Goal: Find specific page/section: Find specific page/section

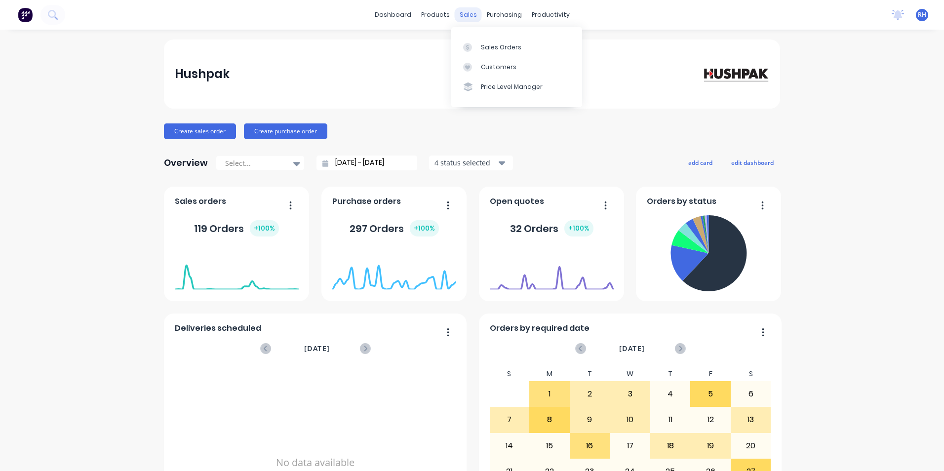
click at [472, 17] on div "sales" at bounding box center [468, 14] width 27 height 15
click at [484, 47] on div "Sales Orders" at bounding box center [501, 47] width 40 height 9
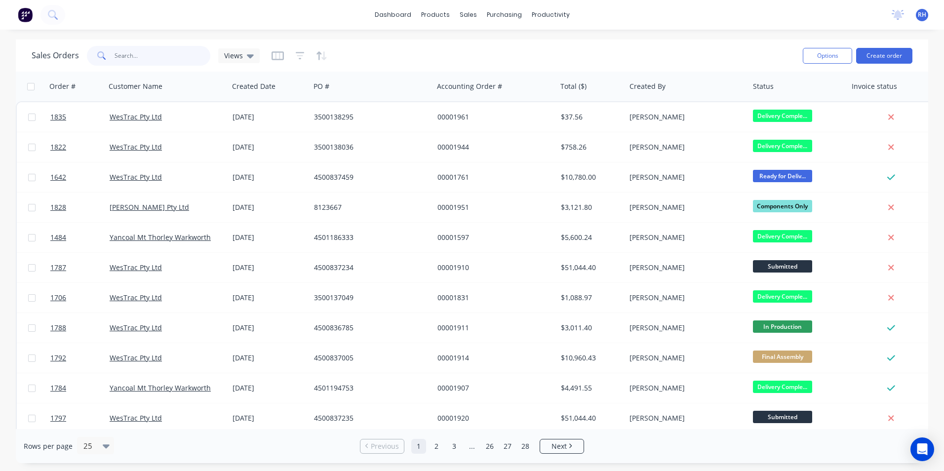
click at [152, 61] on input "text" at bounding box center [163, 56] width 96 height 20
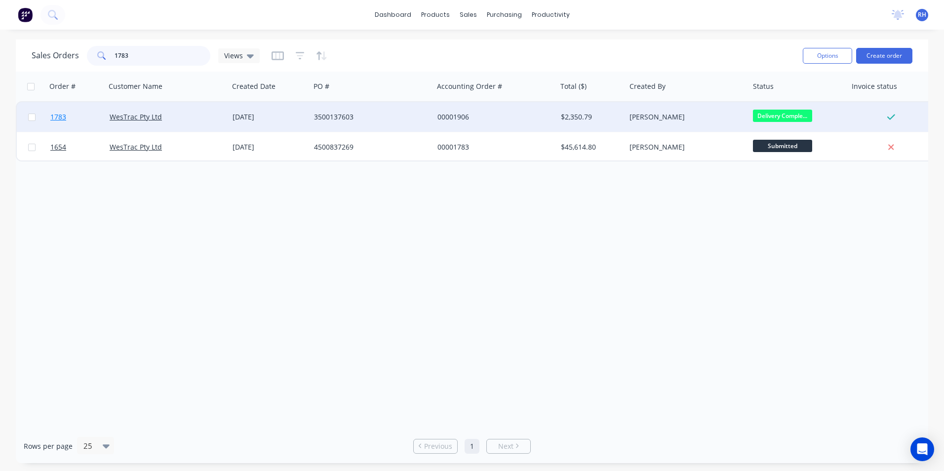
type input "1783"
click at [51, 115] on span "1783" at bounding box center [58, 117] width 16 height 10
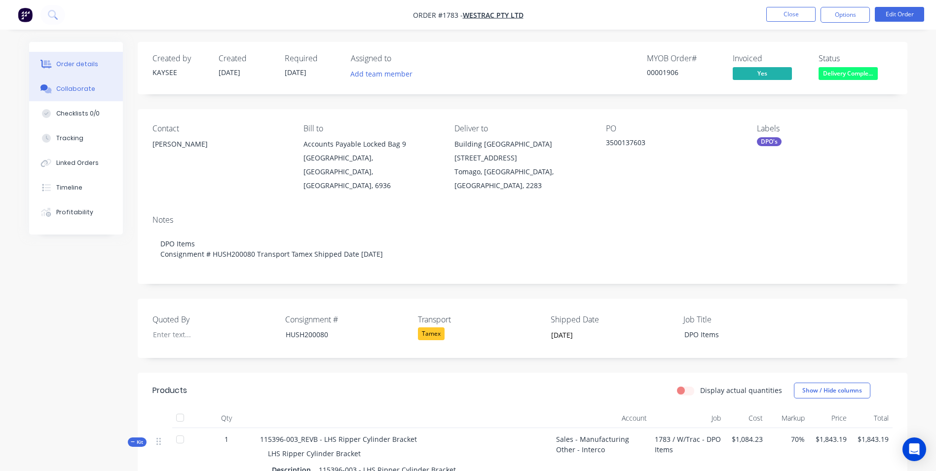
click at [86, 94] on button "Collaborate" at bounding box center [76, 89] width 94 height 25
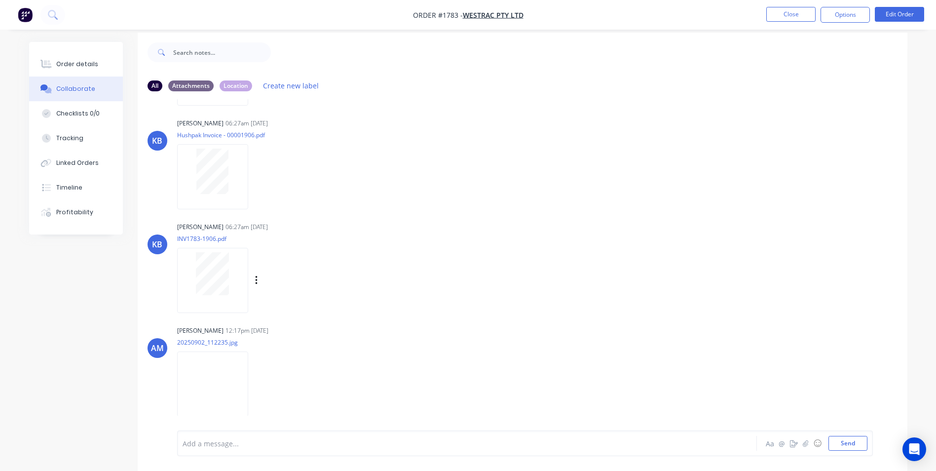
scroll to position [15, 0]
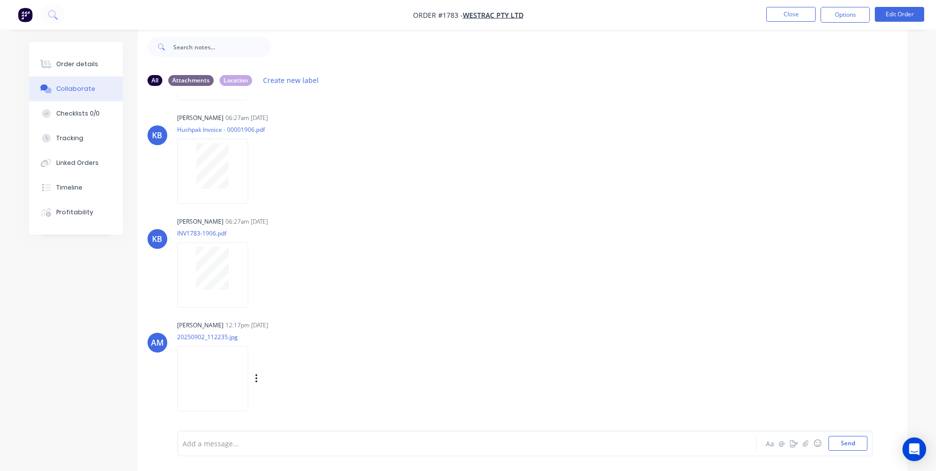
click at [224, 360] on img at bounding box center [212, 378] width 71 height 65
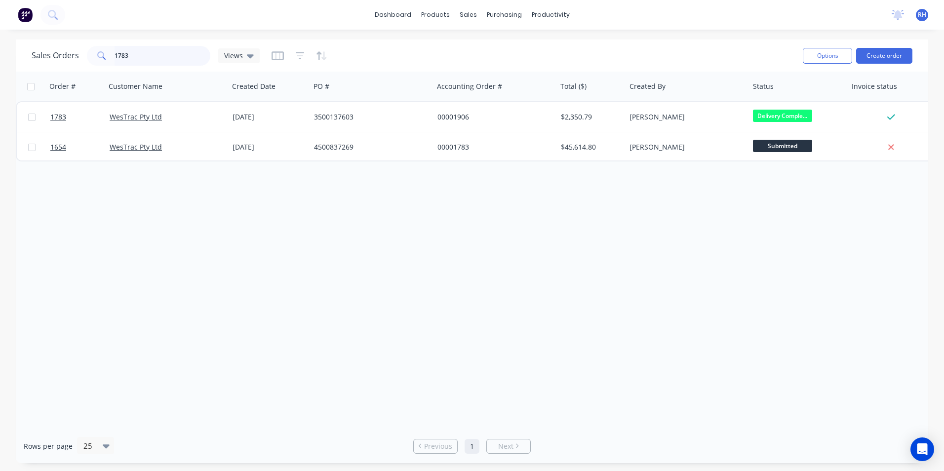
click at [152, 53] on input "1783" at bounding box center [163, 56] width 96 height 20
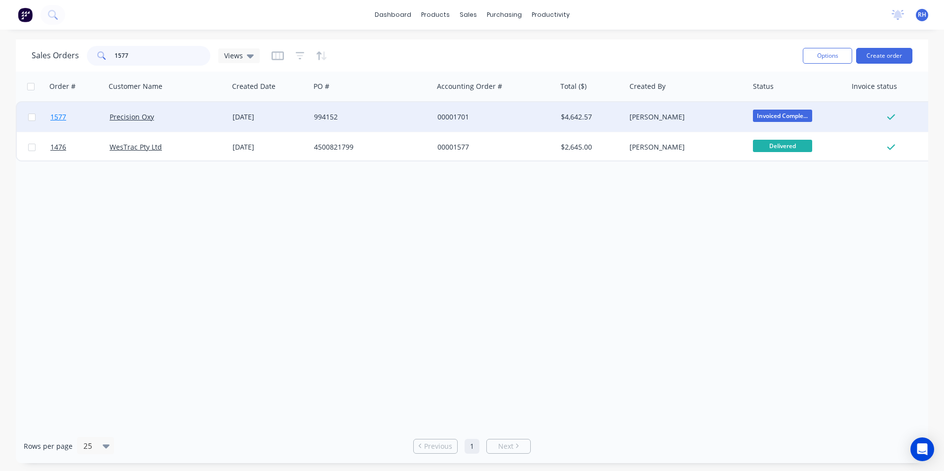
type input "1577"
click at [63, 117] on span "1577" at bounding box center [58, 117] width 16 height 10
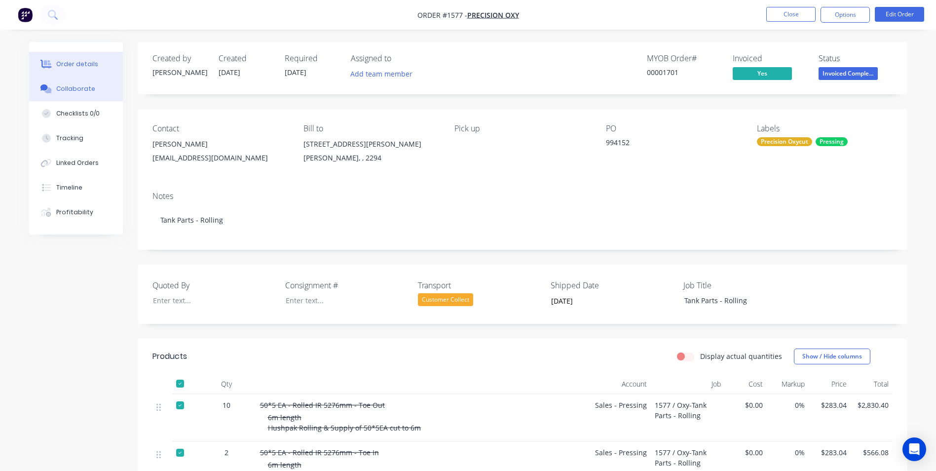
click at [77, 92] on div "Collaborate" at bounding box center [75, 88] width 39 height 9
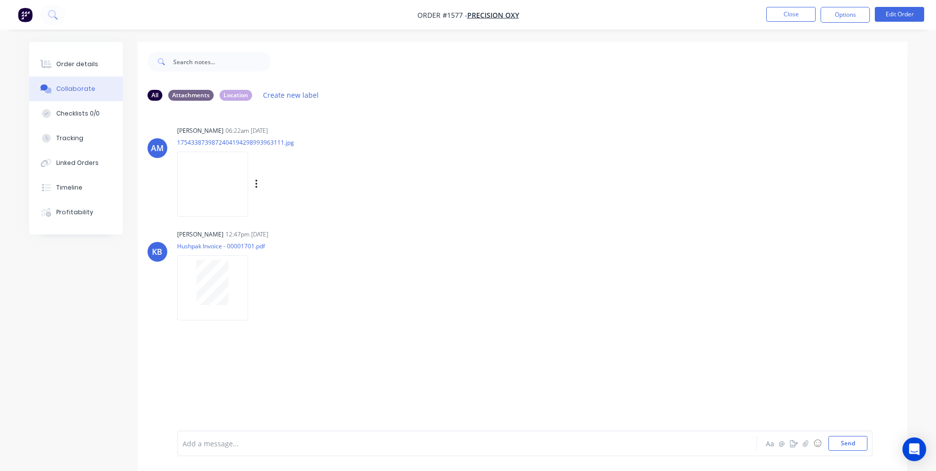
click at [247, 191] on img at bounding box center [212, 184] width 71 height 65
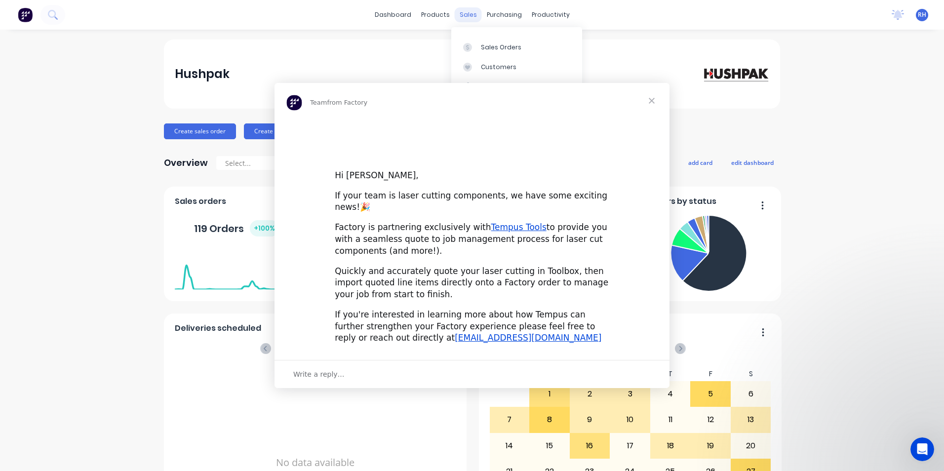
click at [460, 15] on div "Intercom messenger" at bounding box center [472, 235] width 944 height 471
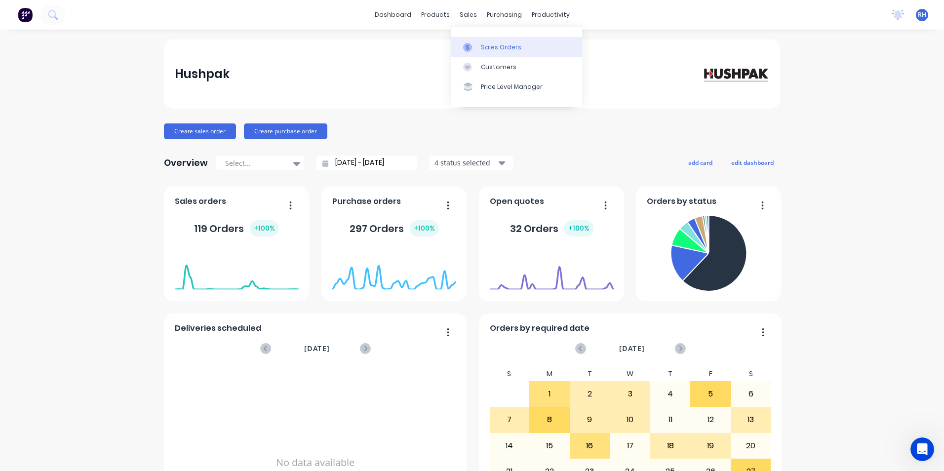
click at [493, 43] on div "Sales Orders" at bounding box center [501, 47] width 40 height 9
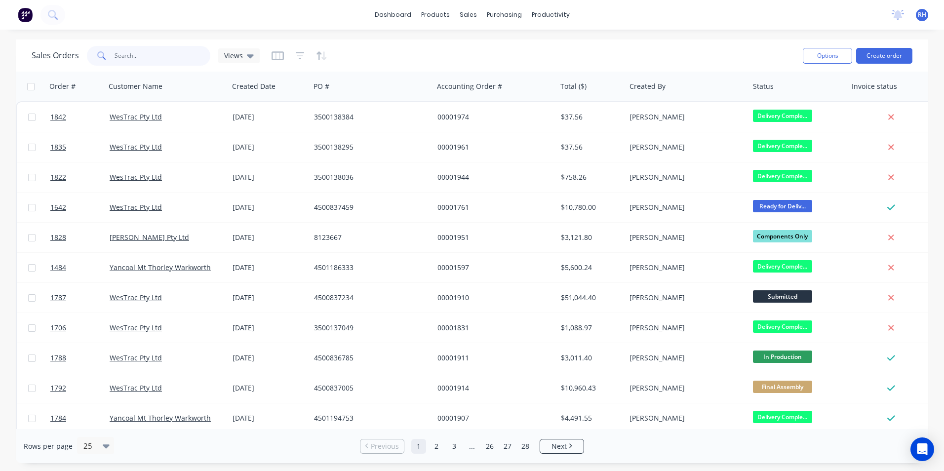
click at [151, 60] on input "text" at bounding box center [163, 56] width 96 height 20
type input "1585"
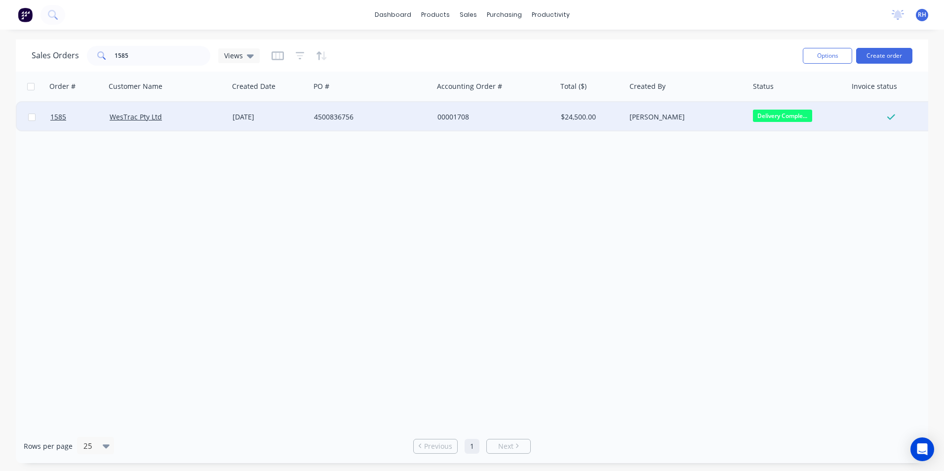
click at [50, 114] on div at bounding box center [75, 117] width 59 height 30
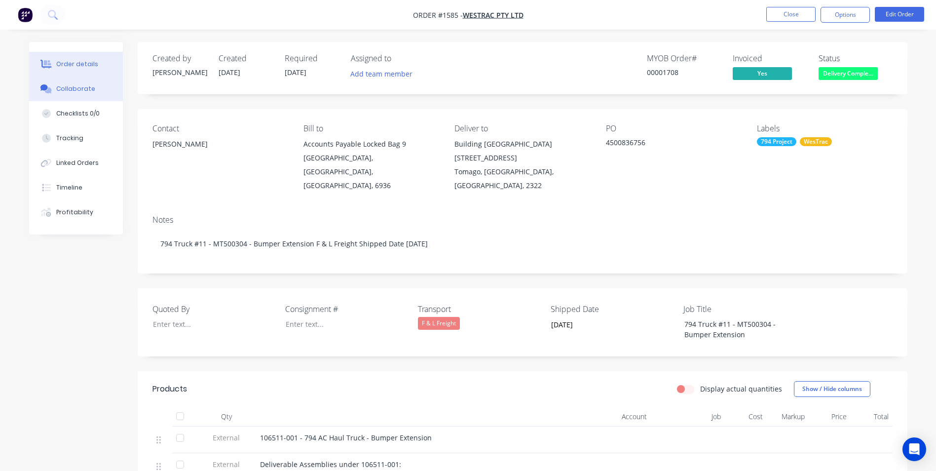
drag, startPoint x: 79, startPoint y: 86, endPoint x: 88, endPoint y: 86, distance: 8.9
click at [80, 86] on div "Collaborate" at bounding box center [75, 88] width 39 height 9
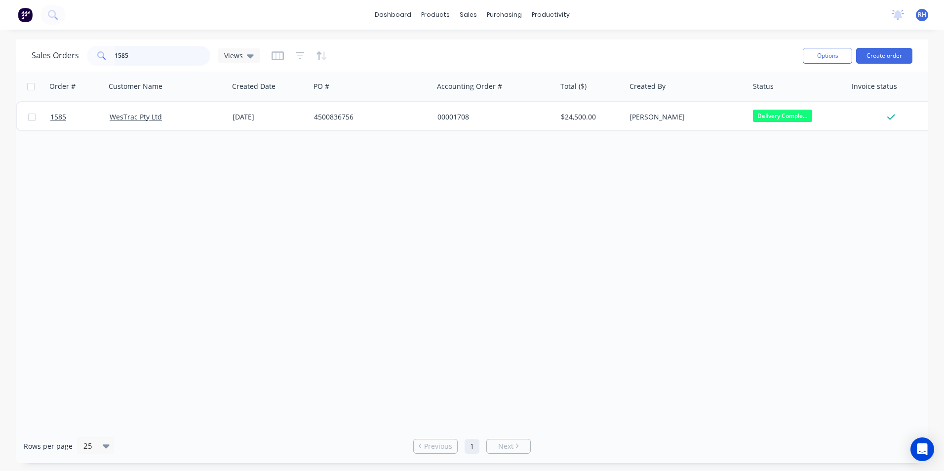
click at [145, 52] on input "1585" at bounding box center [163, 56] width 96 height 20
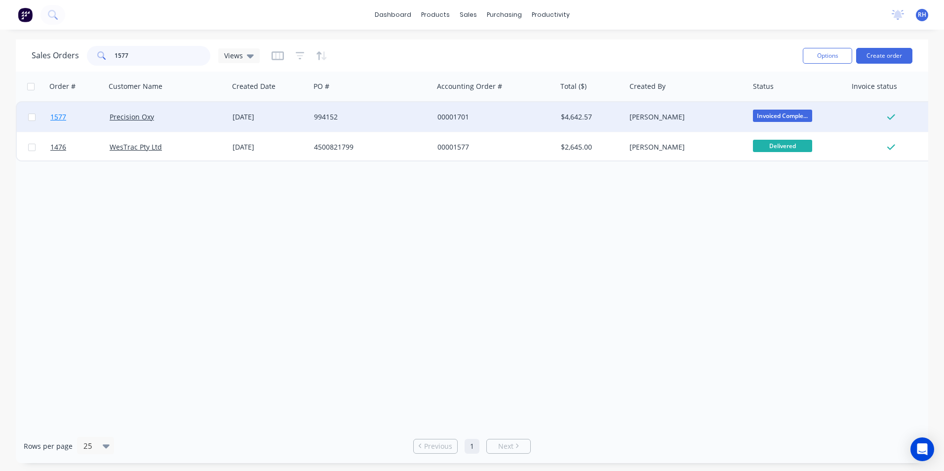
type input "1577"
click at [64, 116] on span "1577" at bounding box center [58, 117] width 16 height 10
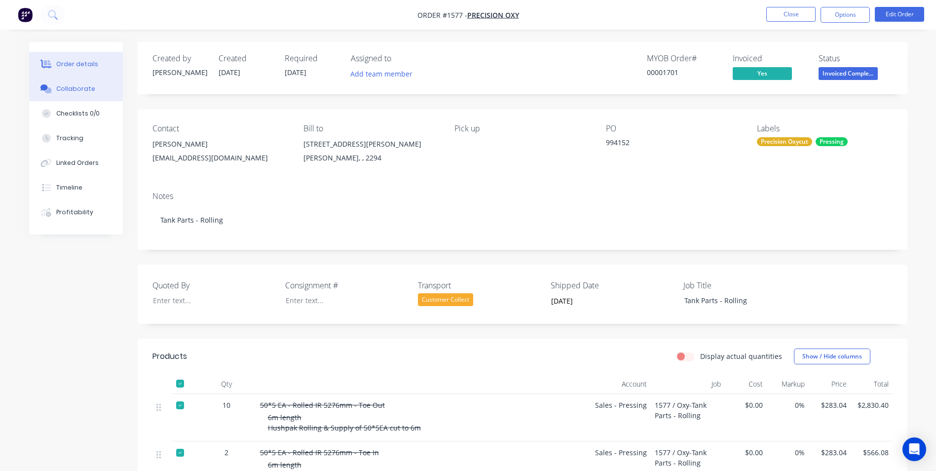
click at [86, 95] on button "Collaborate" at bounding box center [76, 89] width 94 height 25
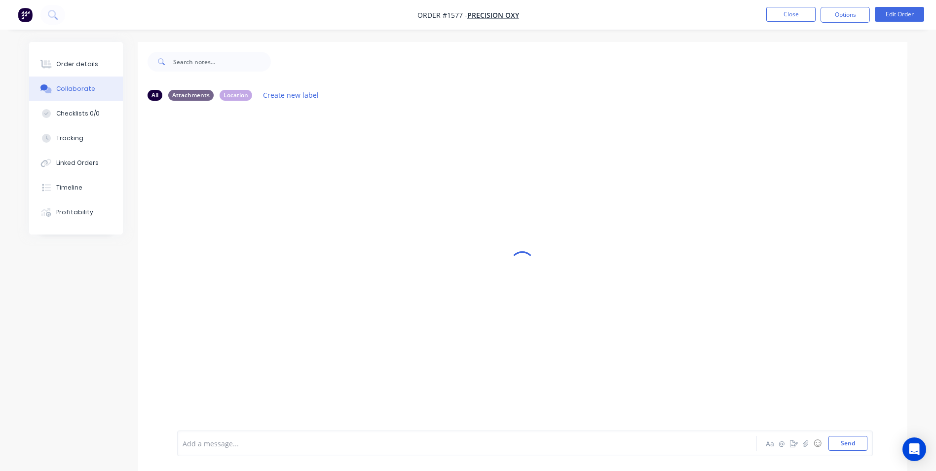
click at [86, 95] on button "Collaborate" at bounding box center [76, 89] width 94 height 25
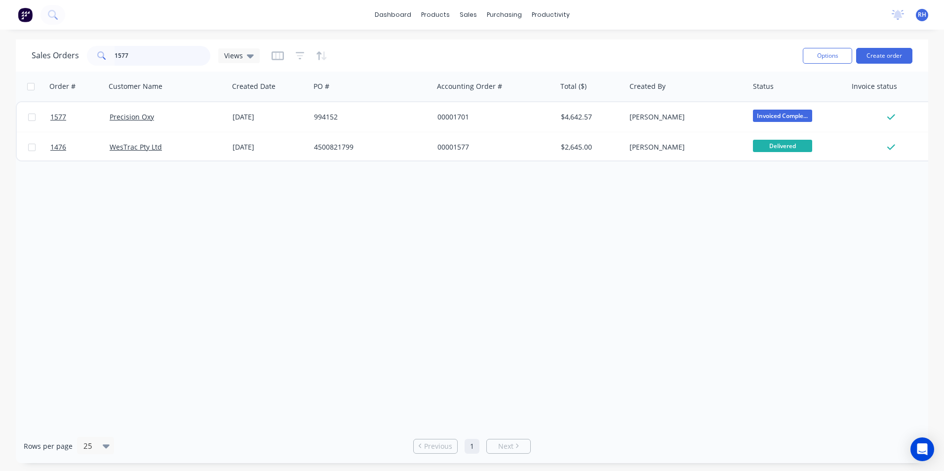
click at [172, 56] on input "1577" at bounding box center [163, 56] width 96 height 20
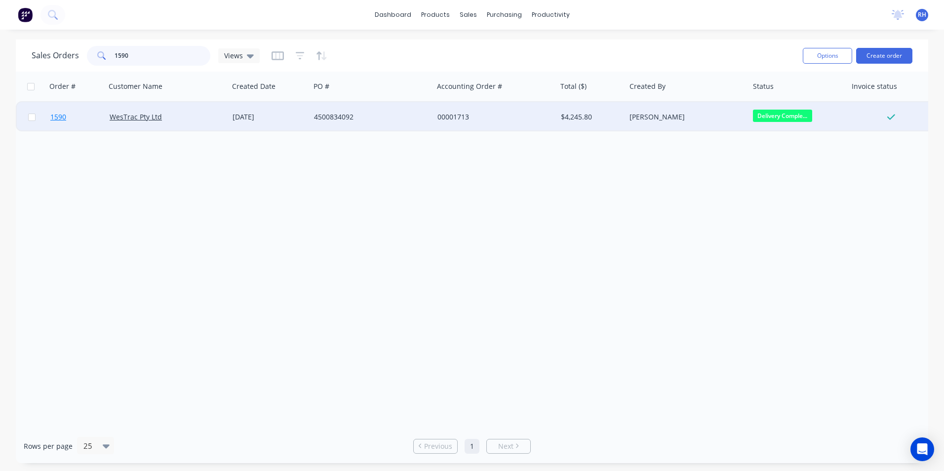
type input "1590"
click at [62, 113] on span "1590" at bounding box center [58, 117] width 16 height 10
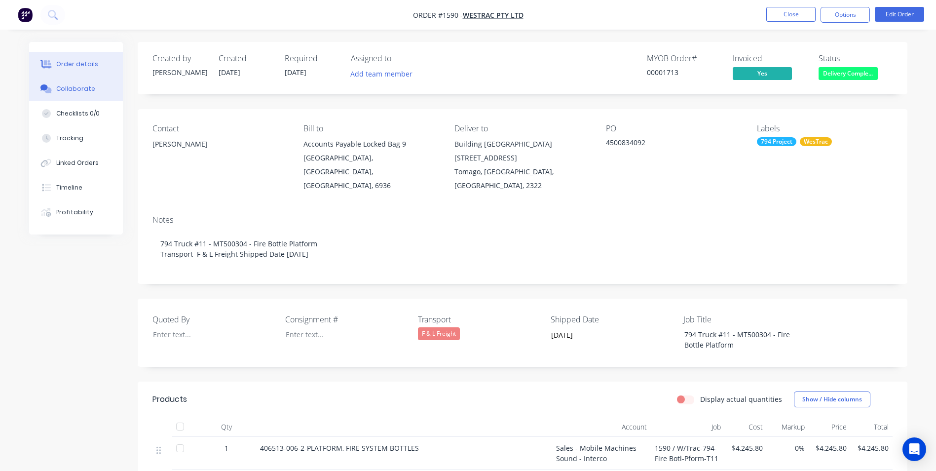
click at [94, 91] on button "Collaborate" at bounding box center [76, 89] width 94 height 25
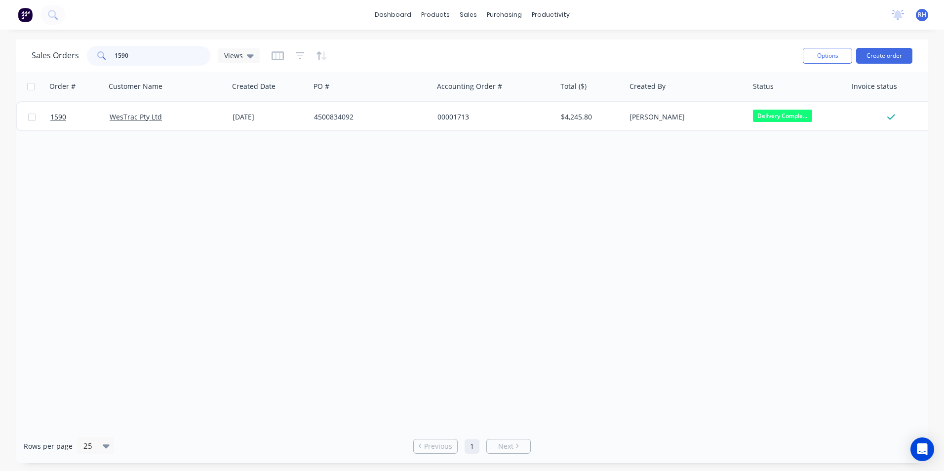
click at [142, 53] on input "1590" at bounding box center [163, 56] width 96 height 20
type input "1"
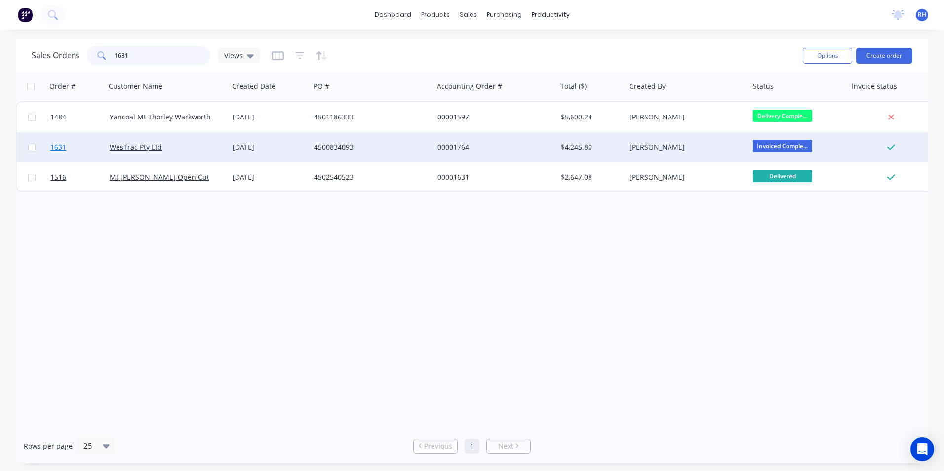
type input "1631"
click at [59, 144] on span "1631" at bounding box center [58, 147] width 16 height 10
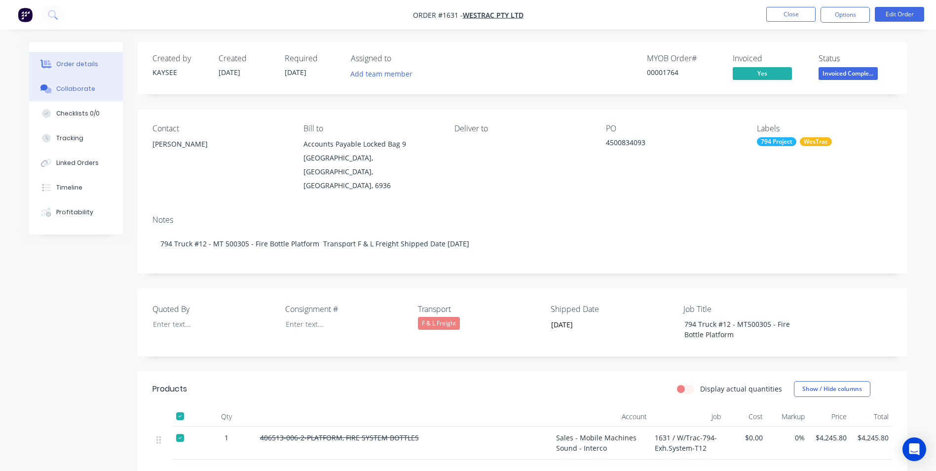
click at [82, 87] on div "Collaborate" at bounding box center [75, 88] width 39 height 9
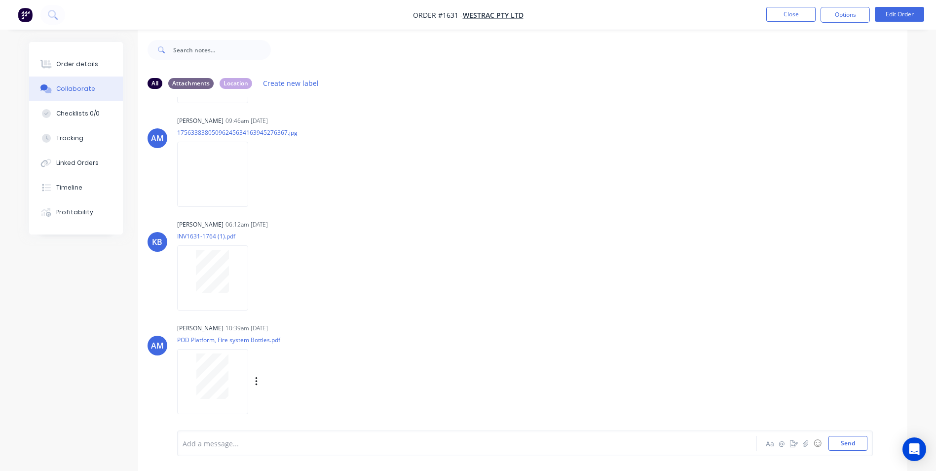
scroll to position [15, 0]
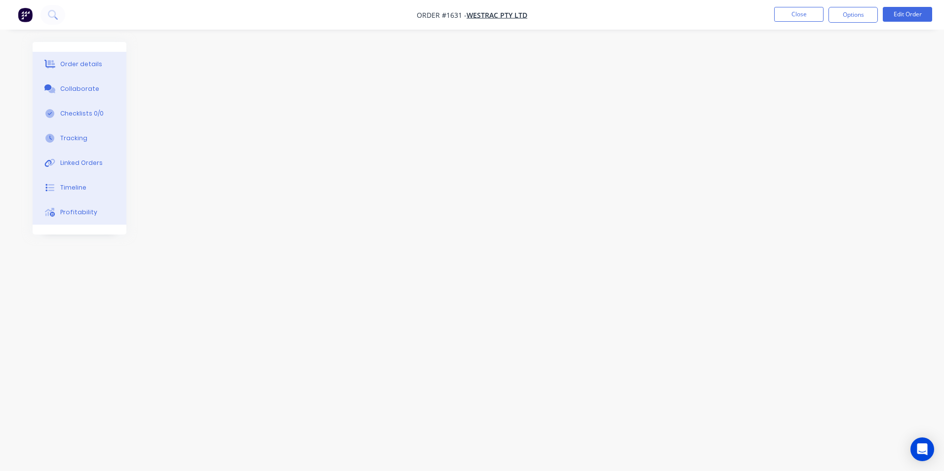
click at [83, 88] on div "Collaborate" at bounding box center [79, 88] width 39 height 9
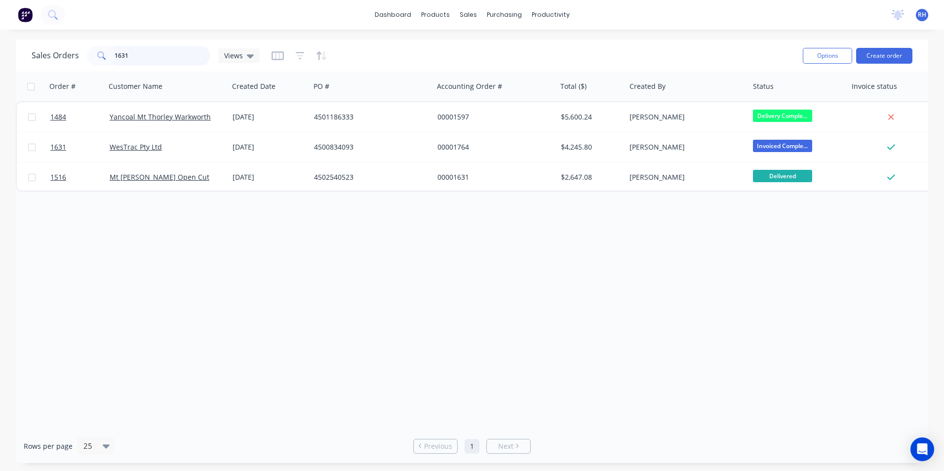
click at [142, 51] on input "1631" at bounding box center [163, 56] width 96 height 20
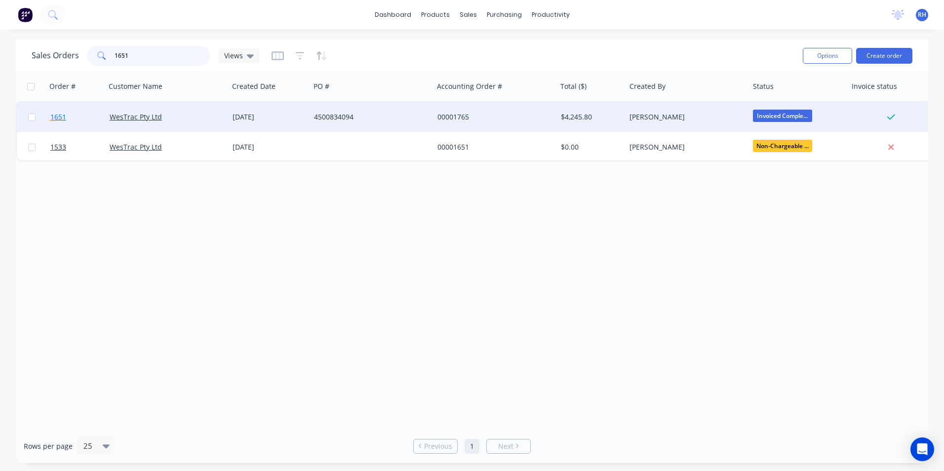
type input "1651"
click at [57, 116] on span "1651" at bounding box center [58, 117] width 16 height 10
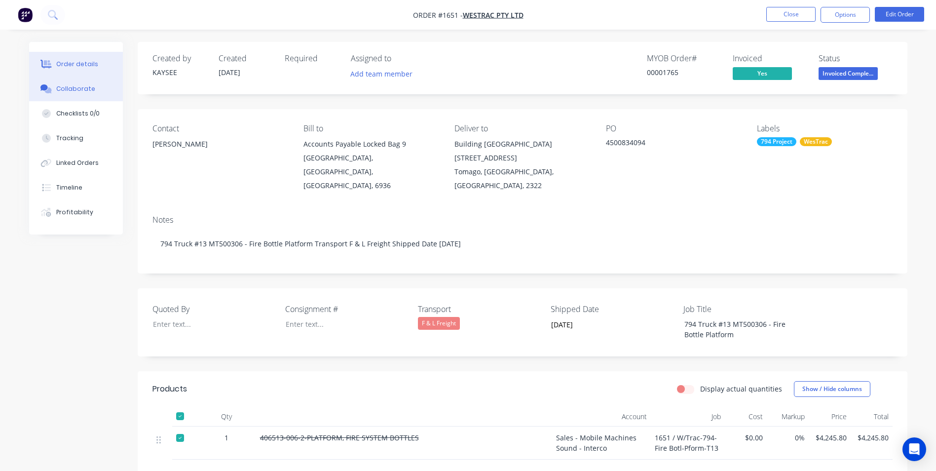
click at [77, 94] on button "Collaborate" at bounding box center [76, 89] width 94 height 25
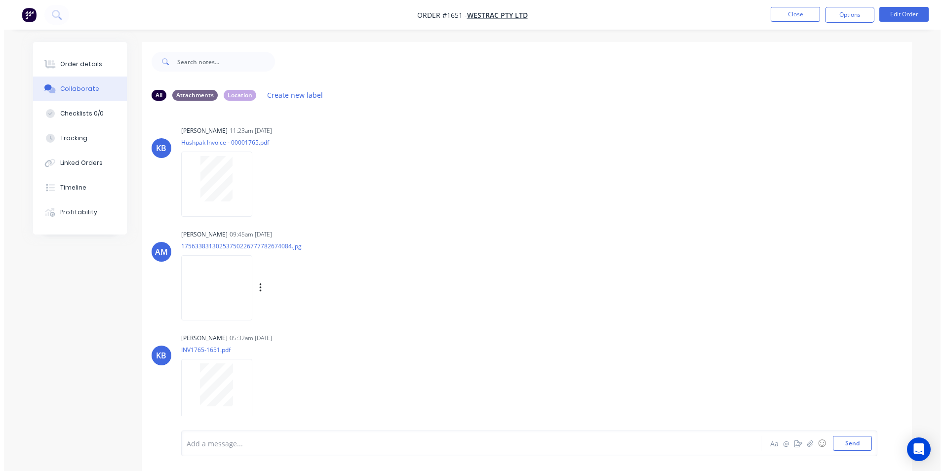
scroll to position [205, 0]
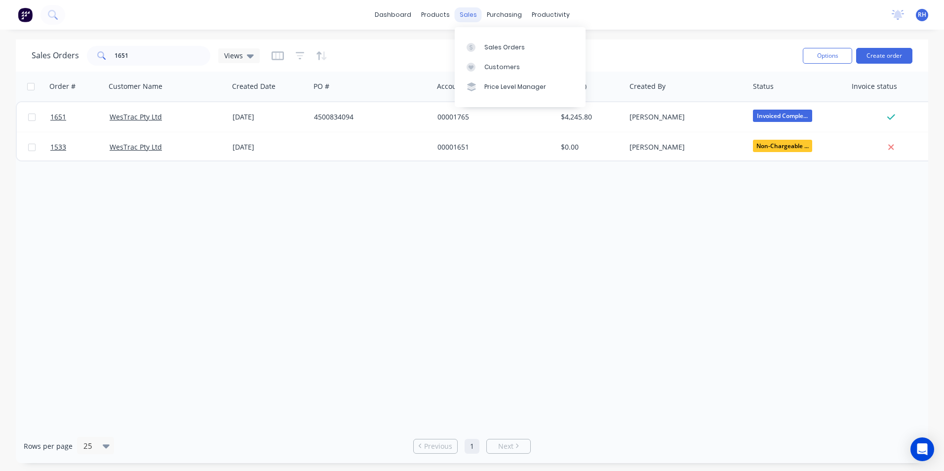
click at [464, 19] on div "sales" at bounding box center [468, 14] width 27 height 15
click at [486, 49] on div "Sales Orders" at bounding box center [504, 47] width 40 height 9
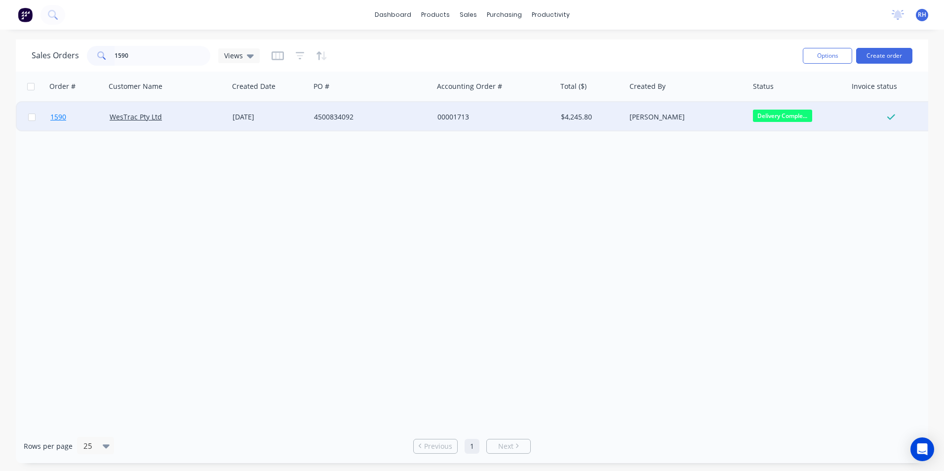
type input "1590"
click at [54, 118] on span "1590" at bounding box center [58, 117] width 16 height 10
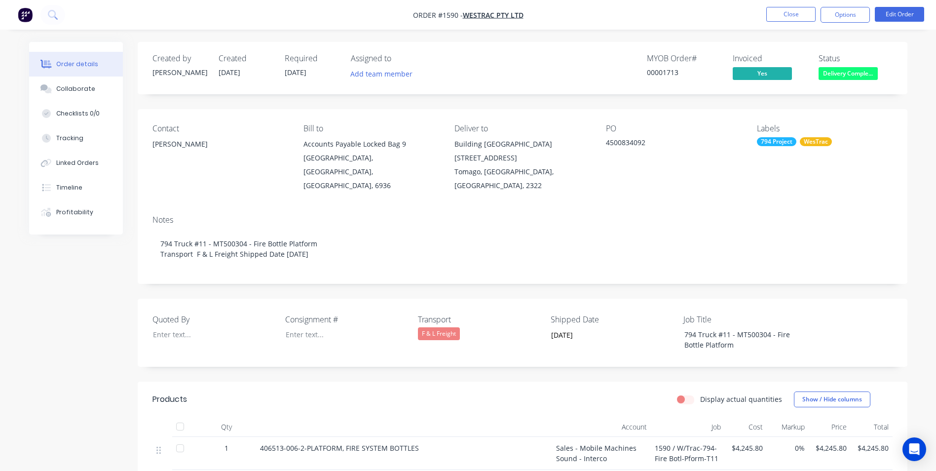
drag, startPoint x: 70, startPoint y: 94, endPoint x: 124, endPoint y: 103, distance: 55.0
click at [70, 93] on button "Collaborate" at bounding box center [76, 89] width 94 height 25
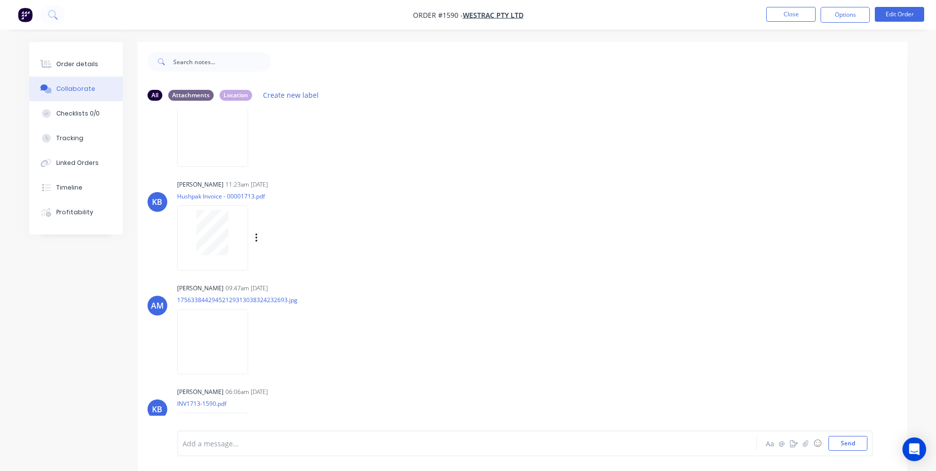
scroll to position [102, 0]
